Goal: Task Accomplishment & Management: Complete application form

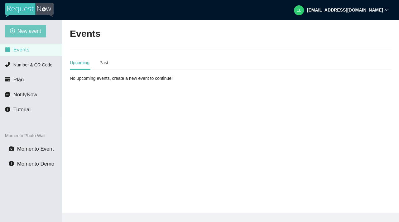
click at [28, 32] on span "New event" at bounding box center [29, 31] width 24 height 8
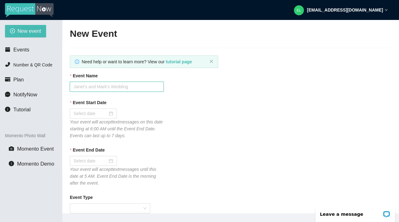
click at [90, 88] on input "Event Name" at bounding box center [117, 87] width 94 height 10
type input "Public Dinner Cruise"
click at [89, 109] on div at bounding box center [93, 113] width 47 height 10
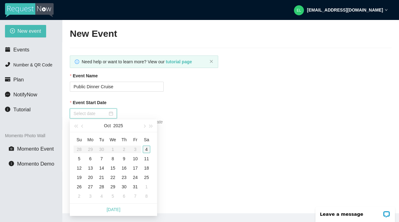
type input "[DATE]"
click at [146, 150] on div "4" at bounding box center [146, 149] width 7 height 7
type input "[DATE]"
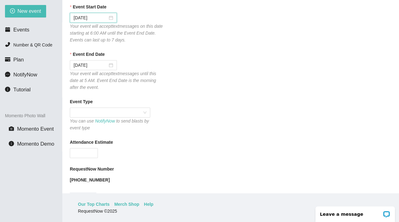
scroll to position [82, 0]
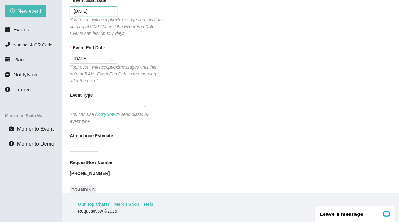
click at [93, 107] on span at bounding box center [110, 105] width 73 height 9
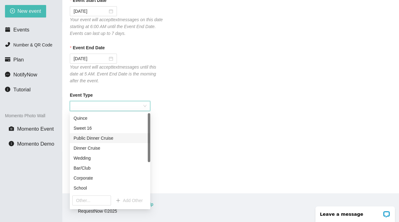
click at [90, 137] on div "Public Dinner Cruise" at bounding box center [110, 138] width 73 height 7
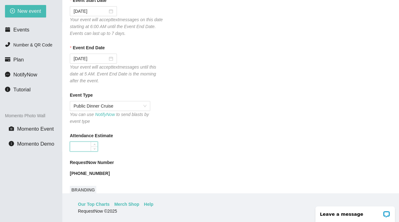
click at [84, 145] on input "Attendance Estimate" at bounding box center [83, 146] width 27 height 9
type input "120"
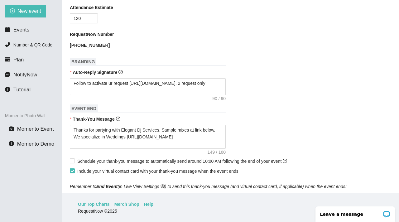
scroll to position [217, 0]
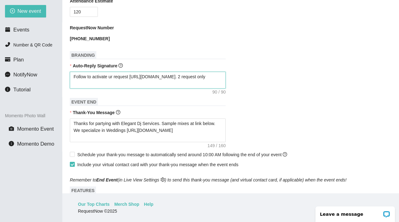
click at [115, 77] on textarea "Follow to activate ur request [URL][DOMAIN_NAME]. 2 request only" at bounding box center [148, 80] width 156 height 17
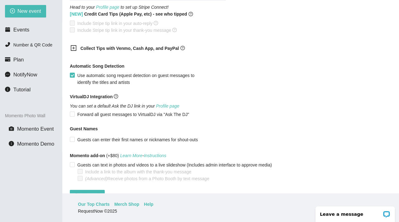
scroll to position [429, 0]
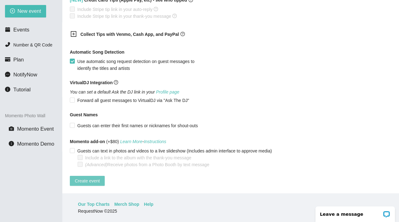
click at [89, 177] on span "Create event" at bounding box center [87, 180] width 25 height 7
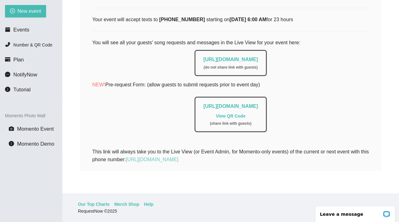
click at [179, 157] on link "[URL][DOMAIN_NAME]" at bounding box center [152, 159] width 53 height 5
